Goal: Find specific page/section: Find specific page/section

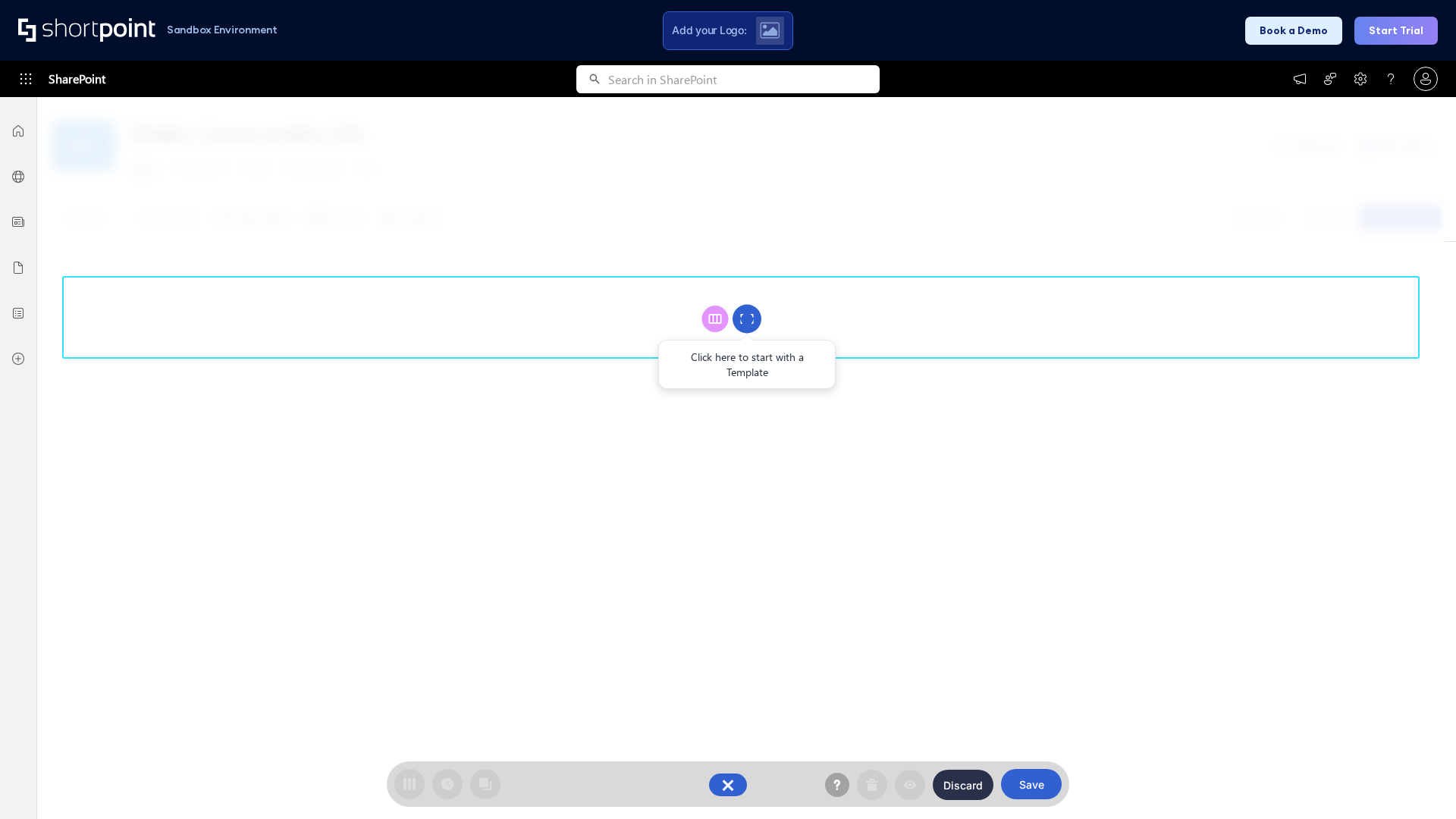
click at [747, 319] on circle at bounding box center [748, 319] width 29 height 29
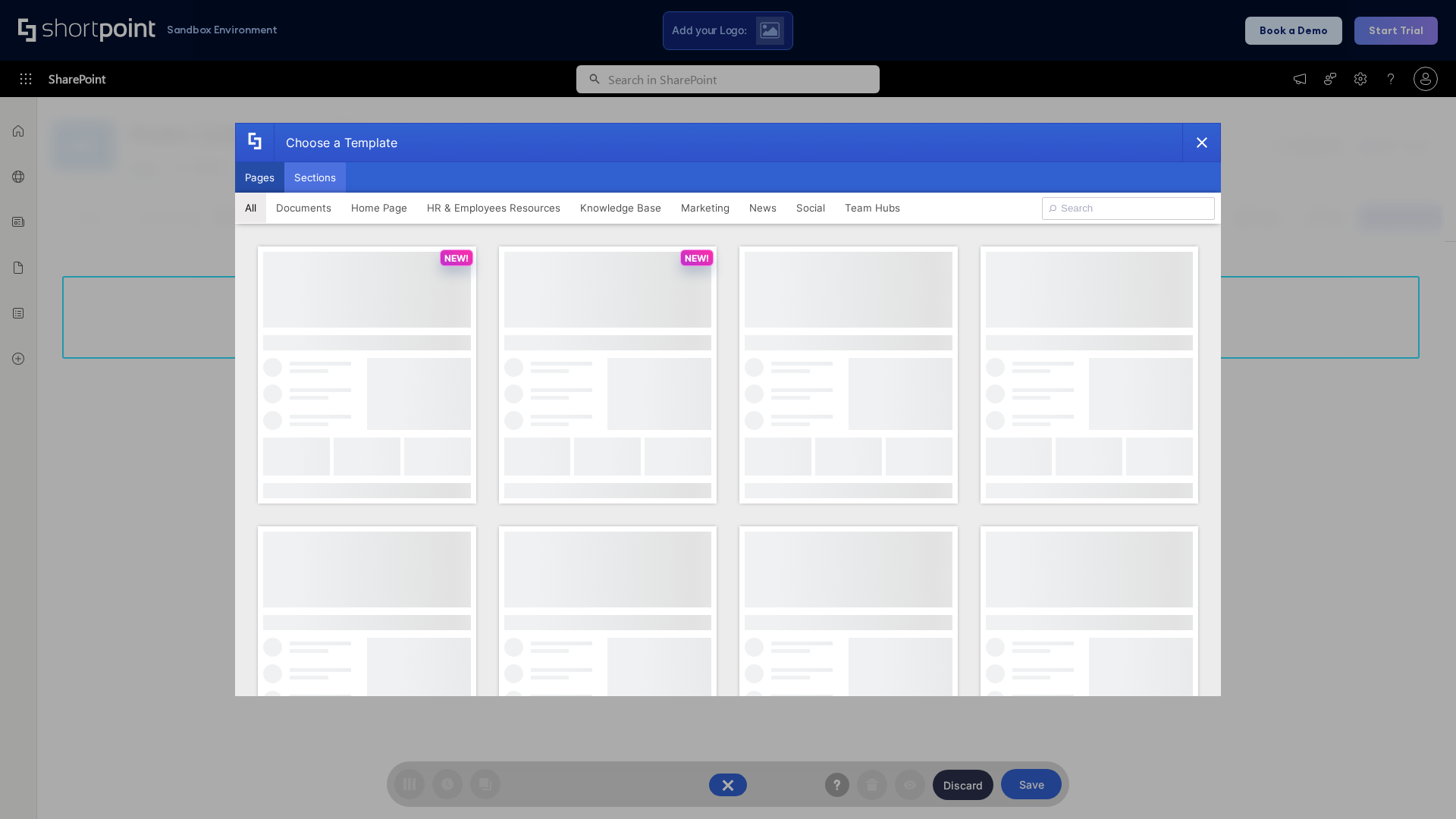
click at [315, 177] on button "Sections" at bounding box center [315, 177] width 61 height 31
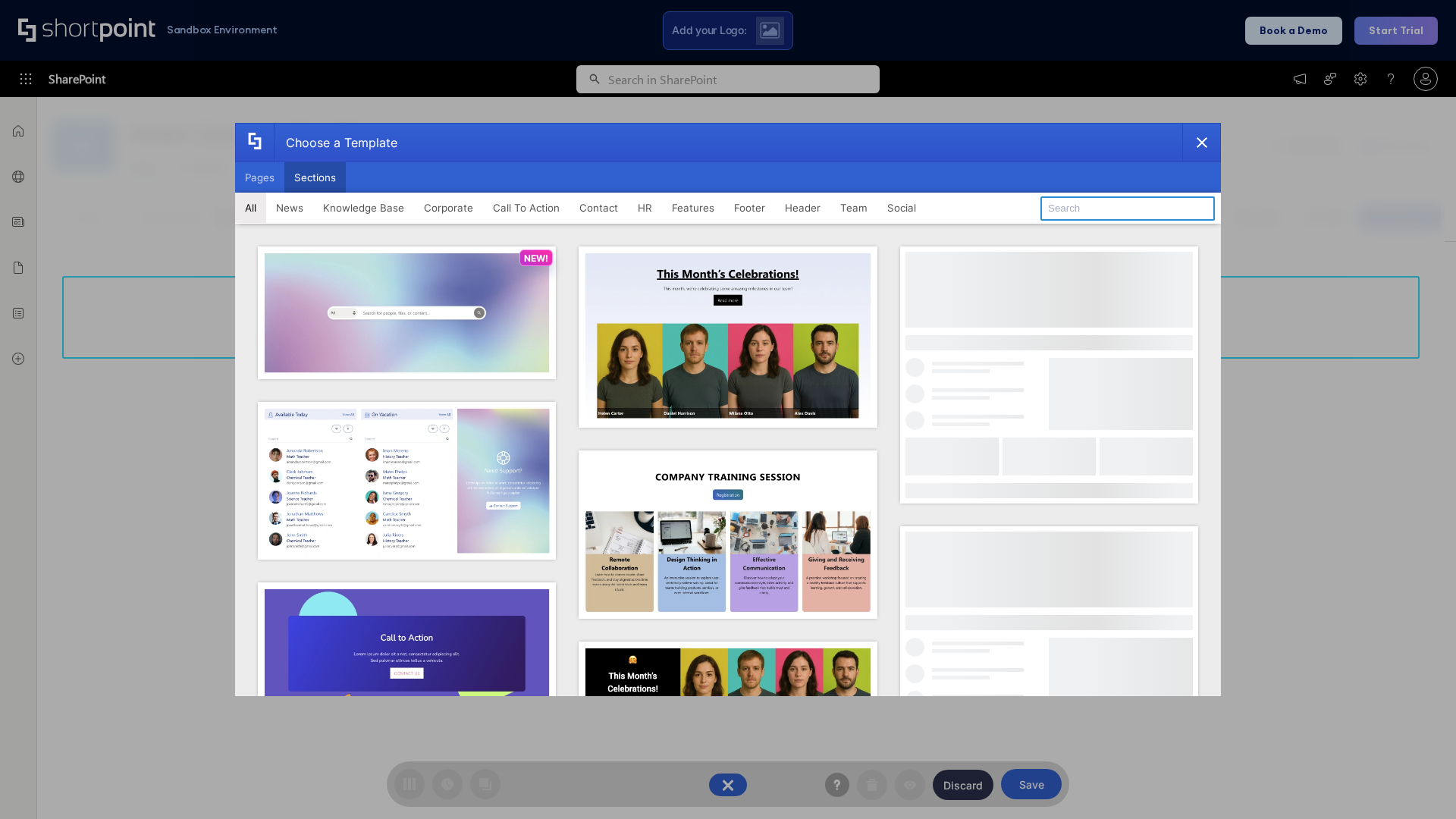
type input "Upcoming Vacations"
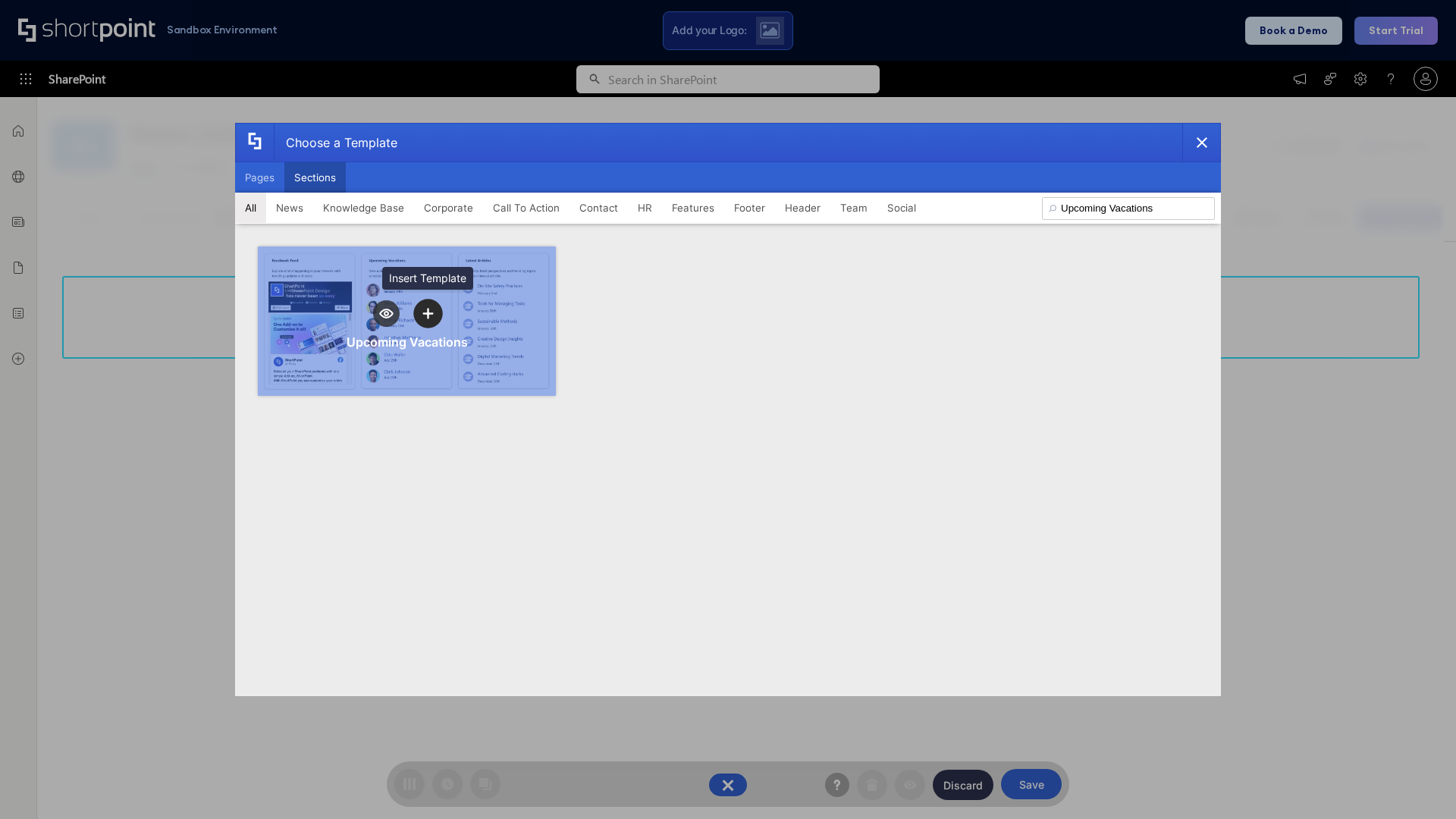
click at [428, 313] on icon "template selector" at bounding box center [428, 313] width 11 height 11
